Goal: Task Accomplishment & Management: Manage account settings

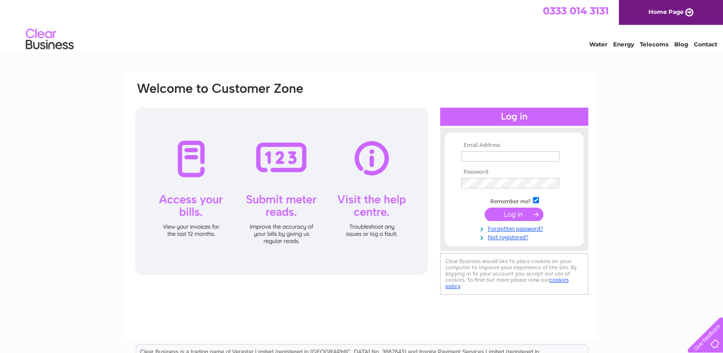
type input "[EMAIL_ADDRESS][DOMAIN_NAME]"
click at [511, 213] on input "submit" at bounding box center [514, 213] width 59 height 13
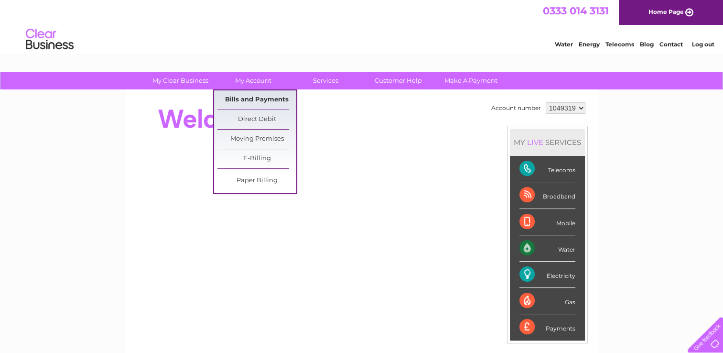
click at [258, 95] on link "Bills and Payments" at bounding box center [257, 99] width 79 height 19
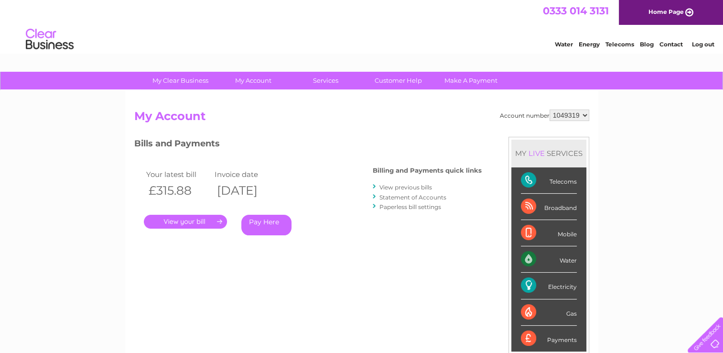
click at [201, 221] on link "." at bounding box center [185, 222] width 83 height 14
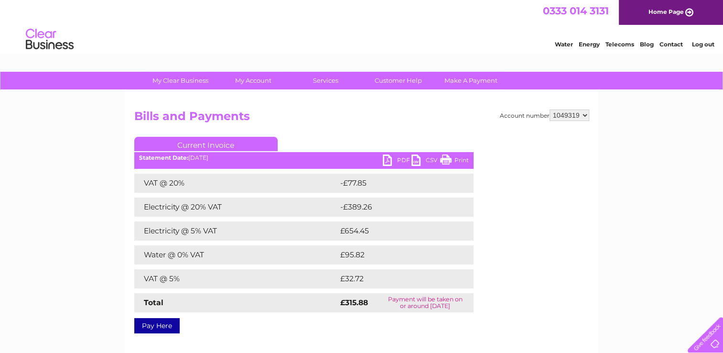
click at [463, 162] on link "Print" at bounding box center [454, 161] width 29 height 14
